Goal: Transaction & Acquisition: Obtain resource

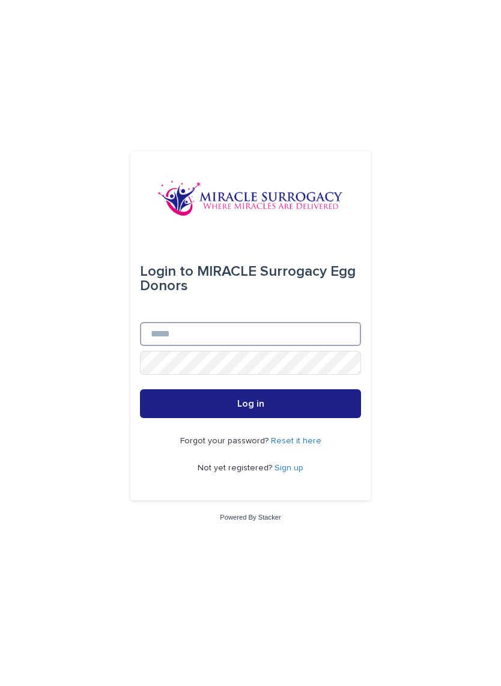
click at [174, 323] on input "Email" at bounding box center [250, 334] width 221 height 24
type input "**********"
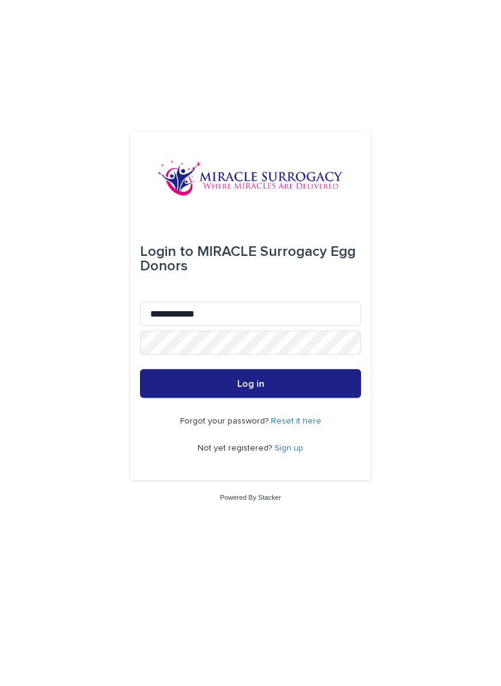
click at [284, 464] on link "Sign up" at bounding box center [289, 468] width 29 height 8
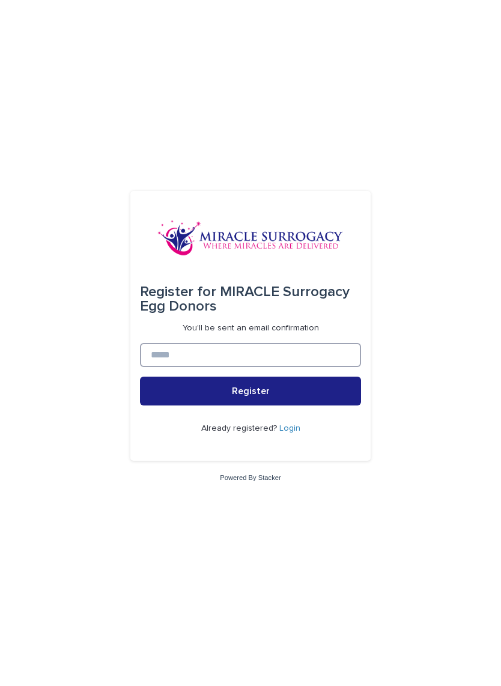
click at [174, 358] on input at bounding box center [250, 355] width 221 height 24
type input "**********"
click at [176, 401] on button "Register" at bounding box center [250, 391] width 221 height 29
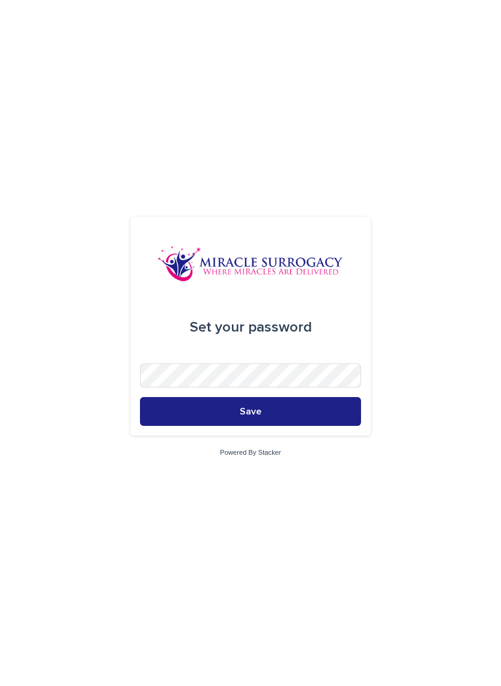
click at [175, 415] on button "Save" at bounding box center [250, 411] width 221 height 29
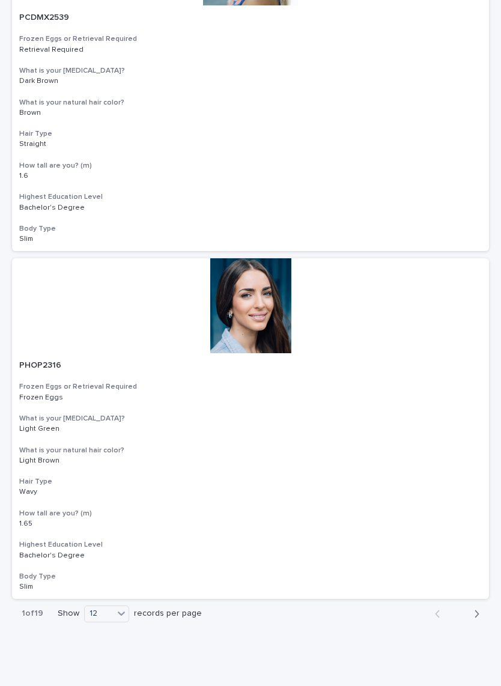
scroll to position [3708, 0]
click at [481, 609] on button "Next" at bounding box center [473, 614] width 32 height 11
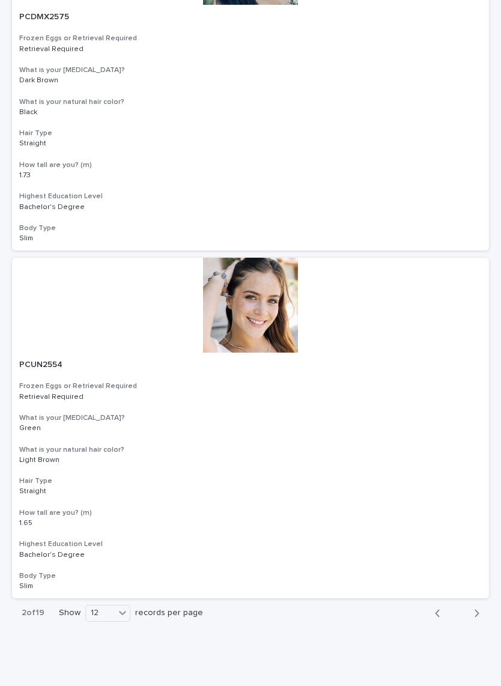
scroll to position [3708, 0]
click at [482, 609] on button "Next" at bounding box center [473, 614] width 32 height 11
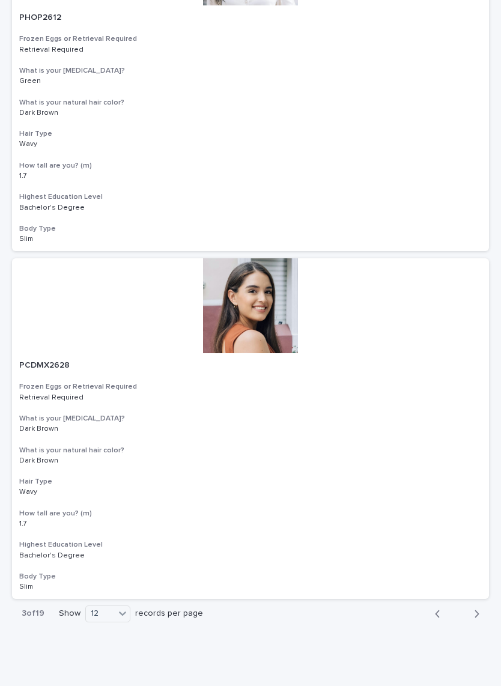
scroll to position [3708, 0]
click at [486, 609] on button "Next" at bounding box center [473, 614] width 32 height 11
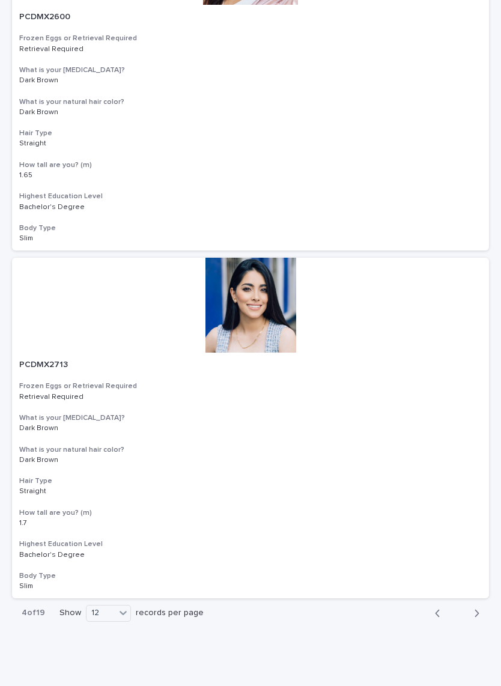
scroll to position [3708, 0]
click at [485, 609] on button "Next" at bounding box center [473, 614] width 32 height 11
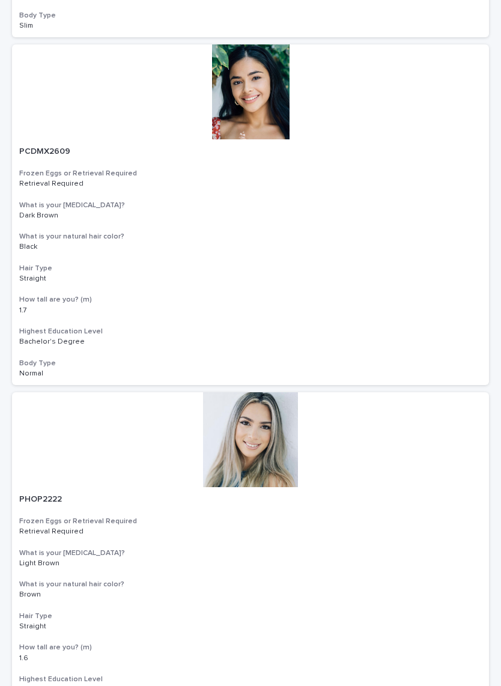
scroll to position [1139, 0]
